Goal: Check status: Check status

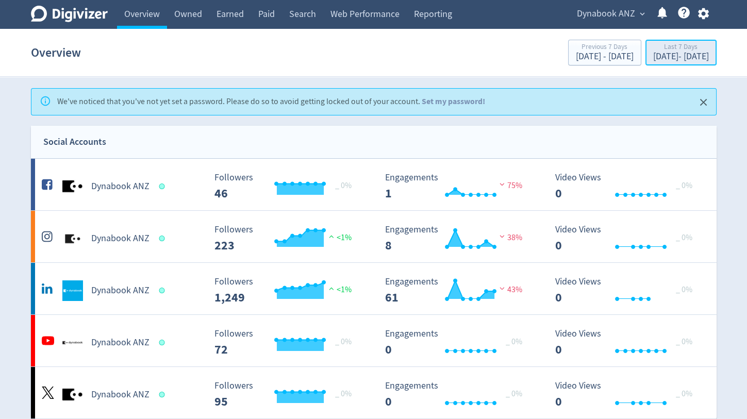
click at [653, 47] on div "Last 7 Days" at bounding box center [681, 47] width 56 height 9
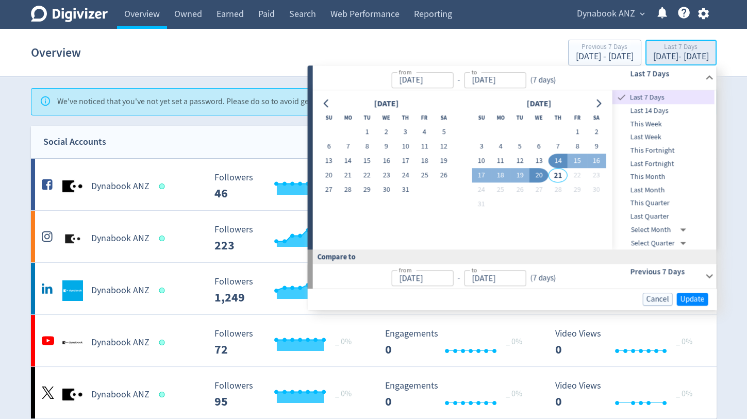
type input "[DATE]"
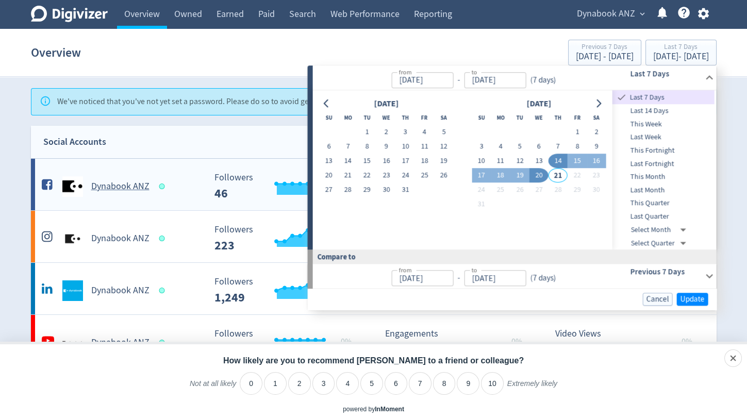
click at [230, 159] on ANZ-platform1 "Dynabook ANZ Created with Highcharts 10.3.3 _ 0% Followers 46 Created with High…" at bounding box center [373, 185] width 685 height 52
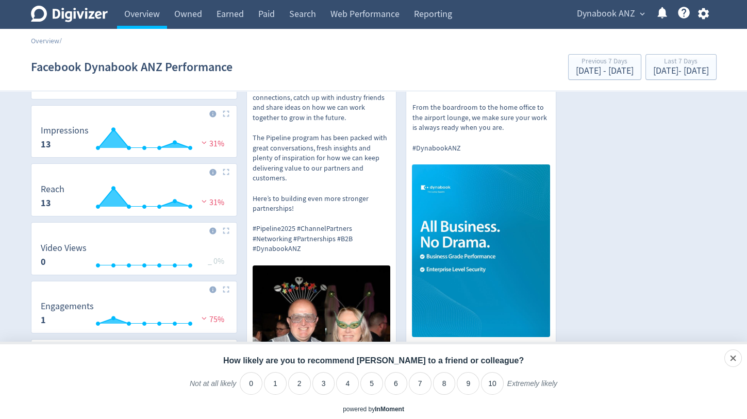
scroll to position [16, 0]
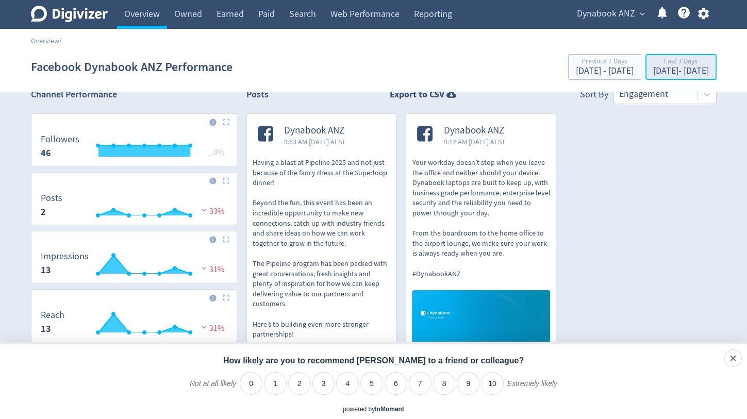
click at [653, 67] on div "[DATE] - [DATE]" at bounding box center [681, 70] width 56 height 9
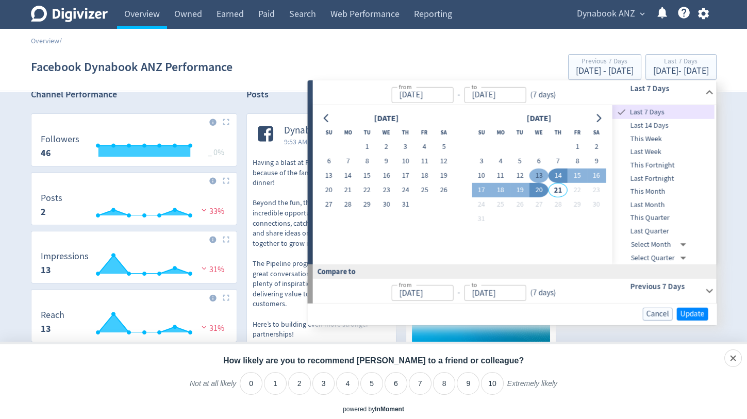
click at [538, 177] on button "13" at bounding box center [538, 176] width 19 height 14
type input "[DATE]"
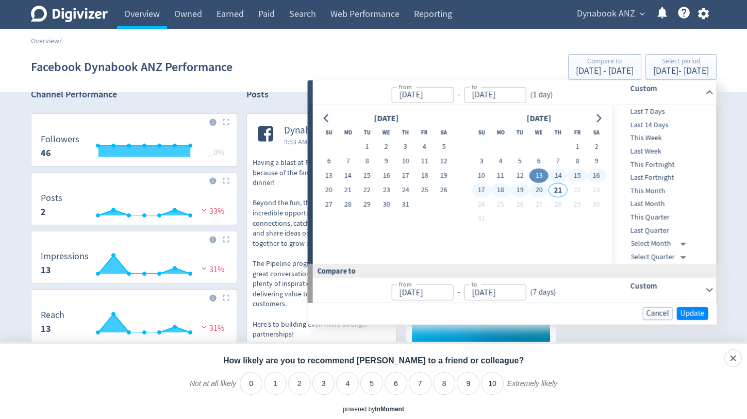
click at [538, 187] on button "20" at bounding box center [538, 190] width 19 height 14
type input "[DATE]"
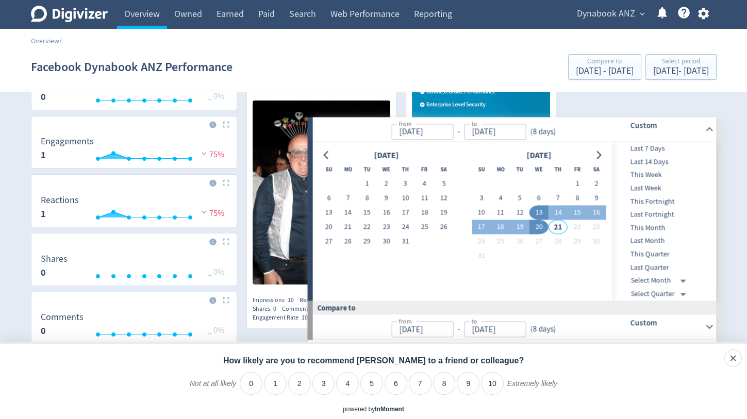
scroll to position [344, 0]
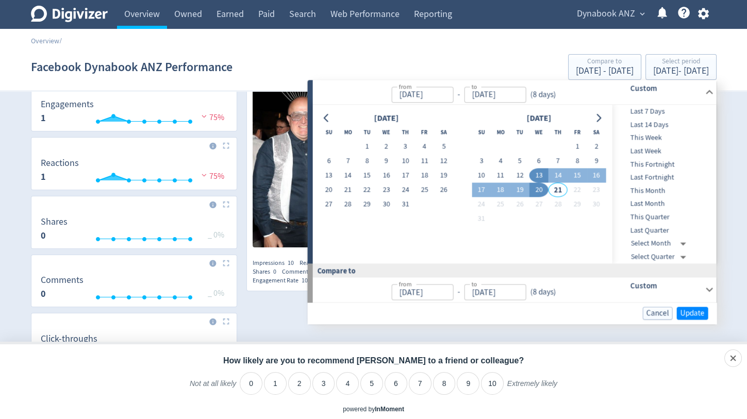
click at [452, 31] on div "Overview /" at bounding box center [373, 36] width 747 height 14
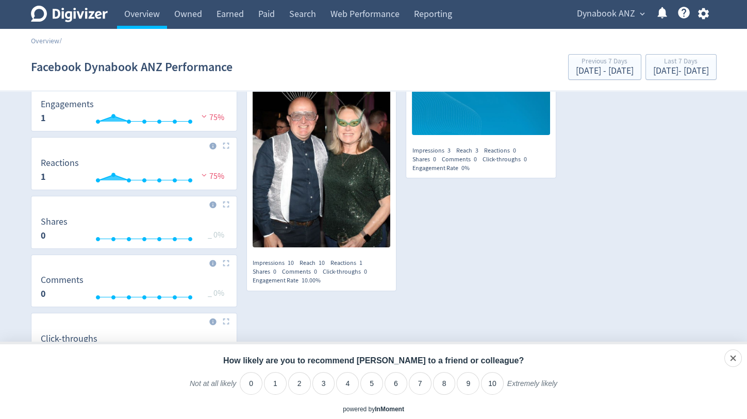
scroll to position [0, 0]
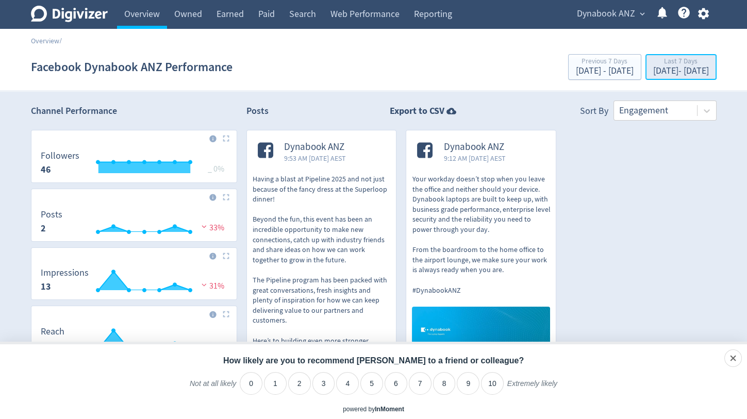
click at [653, 69] on div "[DATE] - [DATE]" at bounding box center [681, 70] width 56 height 9
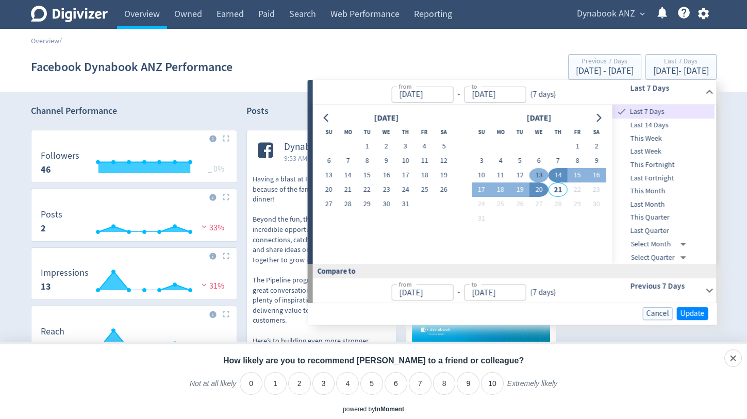
click at [539, 173] on button "13" at bounding box center [538, 175] width 19 height 14
type input "[DATE]"
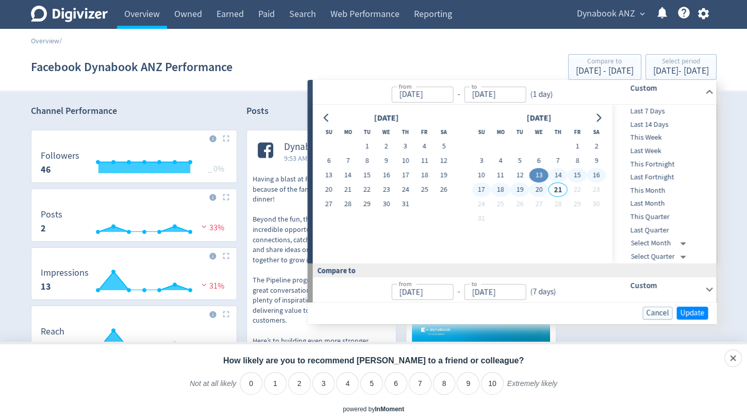
click at [540, 188] on button "20" at bounding box center [538, 189] width 19 height 14
type input "[DATE]"
click at [690, 311] on span "Update" at bounding box center [692, 313] width 24 height 8
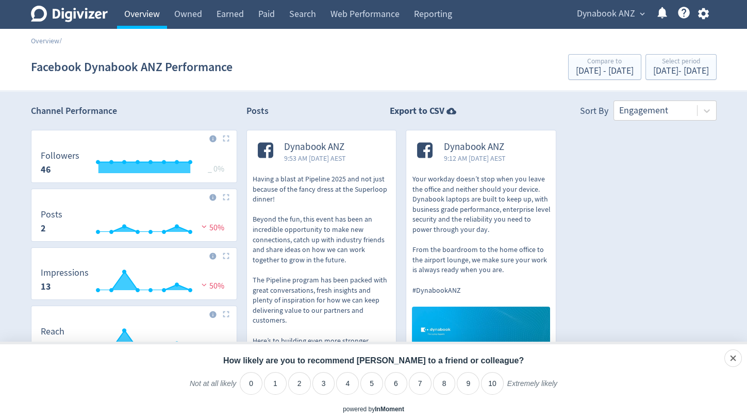
click at [152, 9] on link "Overview" at bounding box center [142, 14] width 50 height 29
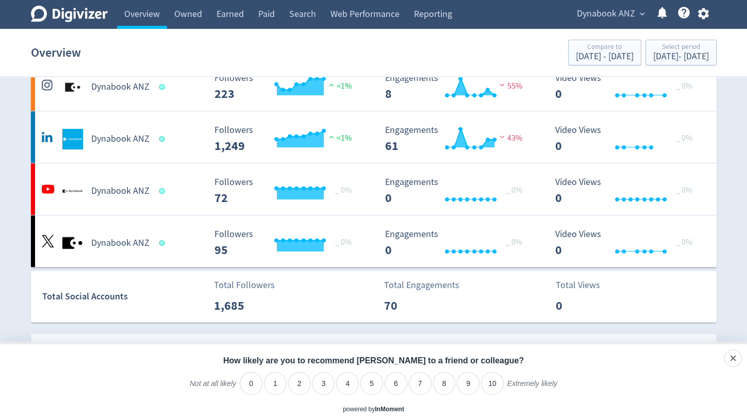
scroll to position [101, 0]
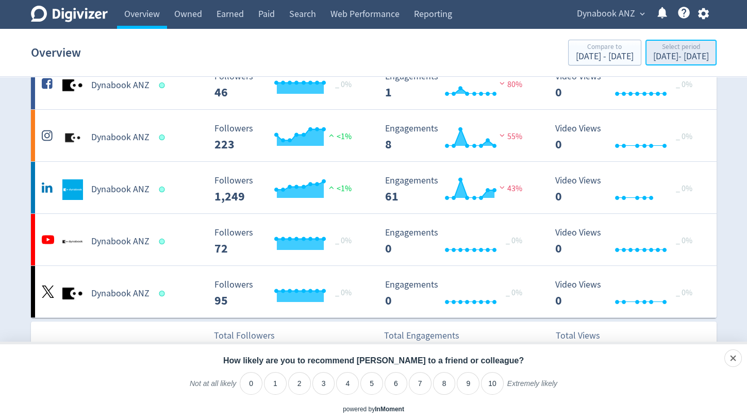
click at [660, 56] on div "[DATE] - [DATE]" at bounding box center [681, 56] width 56 height 9
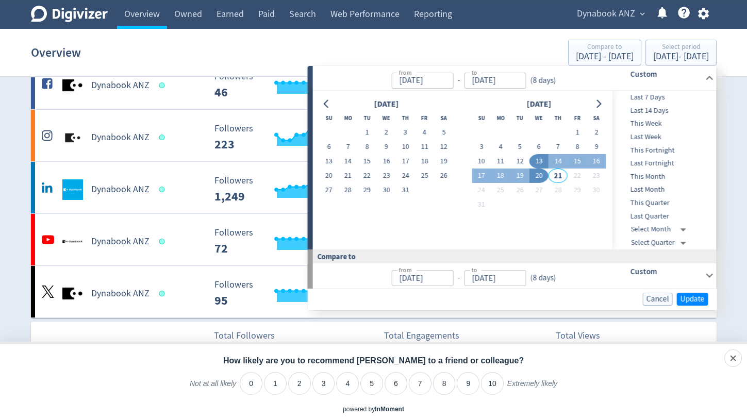
click at [540, 161] on button "13" at bounding box center [538, 161] width 19 height 14
click at [541, 174] on button "20" at bounding box center [538, 176] width 19 height 14
type input "[DATE]"
click at [687, 295] on span "Update" at bounding box center [692, 299] width 24 height 8
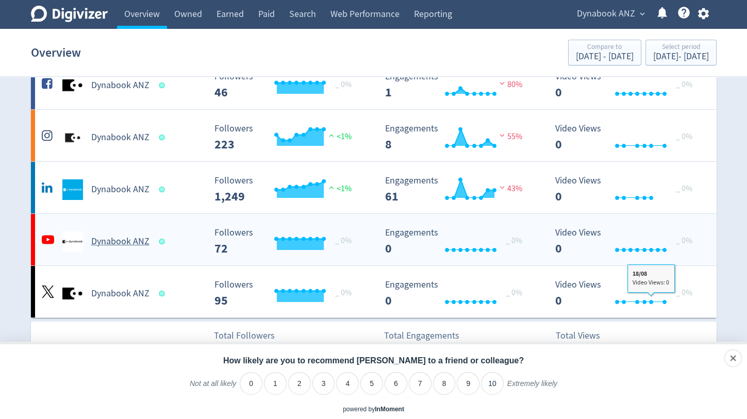
scroll to position [0, 0]
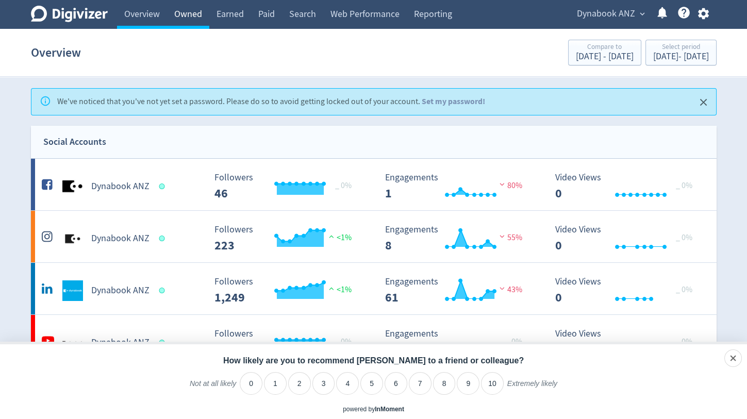
click at [196, 9] on link "Owned" at bounding box center [188, 14] width 42 height 29
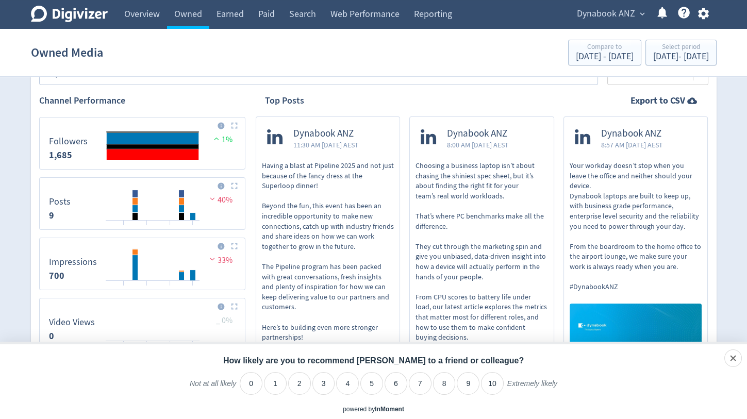
scroll to position [352, 0]
